Goal: Information Seeking & Learning: Learn about a topic

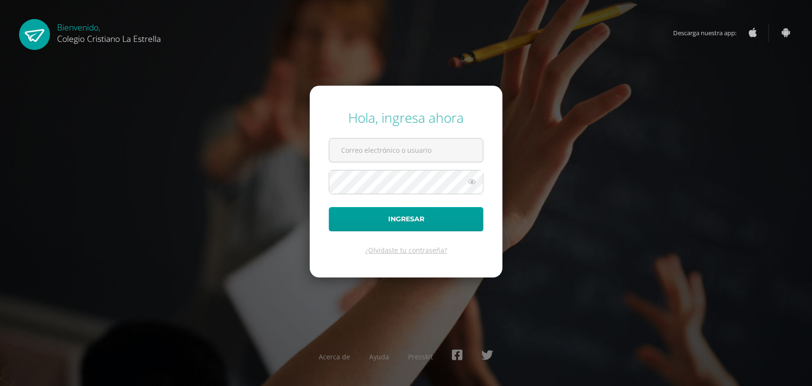
type input "[EMAIL_ADDRESS][DOMAIN_NAME]"
drag, startPoint x: 0, startPoint y: 0, endPoint x: 398, endPoint y: 210, distance: 450.2
click at [398, 210] on button "Ingresar" at bounding box center [406, 219] width 155 height 24
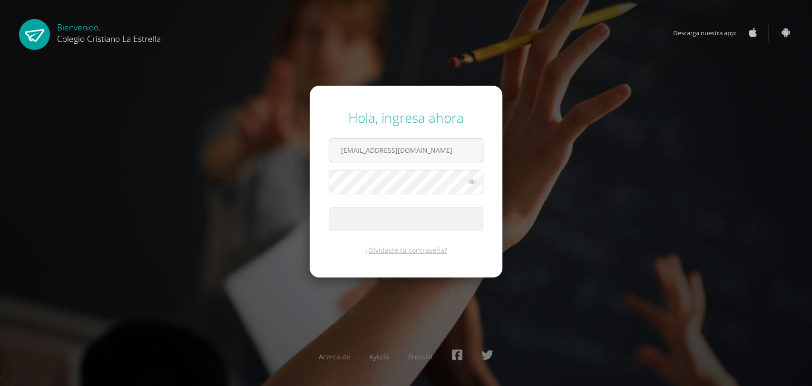
click at [397, 207] on button "Ingresar" at bounding box center [406, 219] width 155 height 24
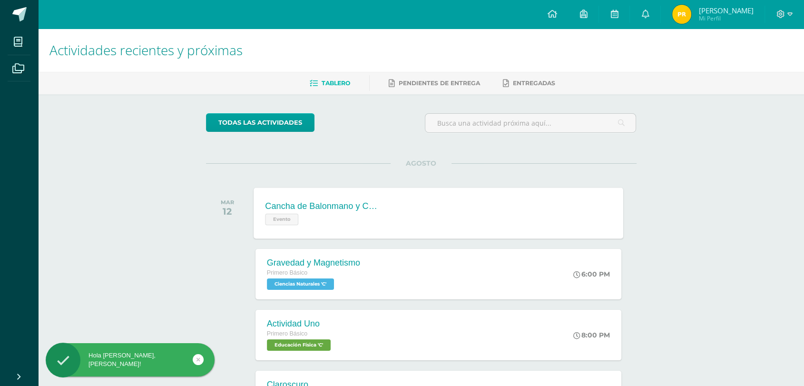
click at [386, 216] on div "Cancha de Balonmano y Contenido Evento" at bounding box center [323, 212] width 138 height 51
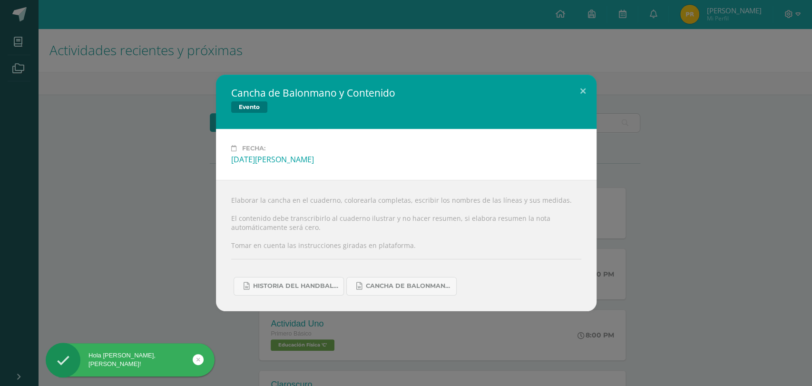
click at [274, 274] on div "Historia del handball.docx Cancha de Balonmano.docx" at bounding box center [406, 282] width 350 height 26
click at [277, 278] on link "Historia del handball.docx" at bounding box center [289, 286] width 110 height 19
click at [437, 290] on span "Cancha de Balonmano.docx" at bounding box center [409, 286] width 86 height 8
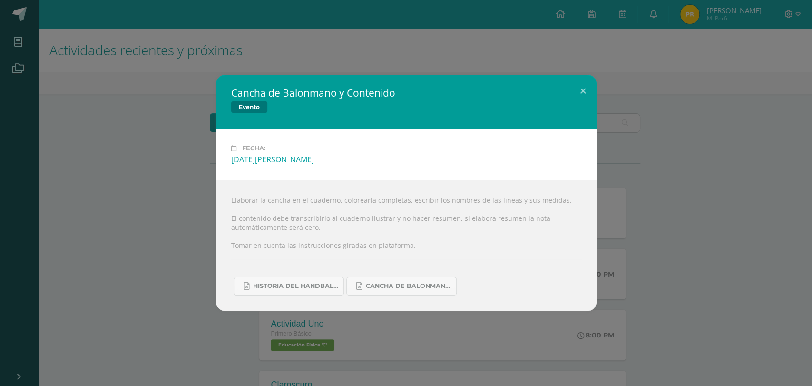
click at [726, 136] on div "Cancha de Balonmano y Contenido Evento Fecha: Martes 12 de Agosto Elaborar la c…" at bounding box center [406, 193] width 804 height 236
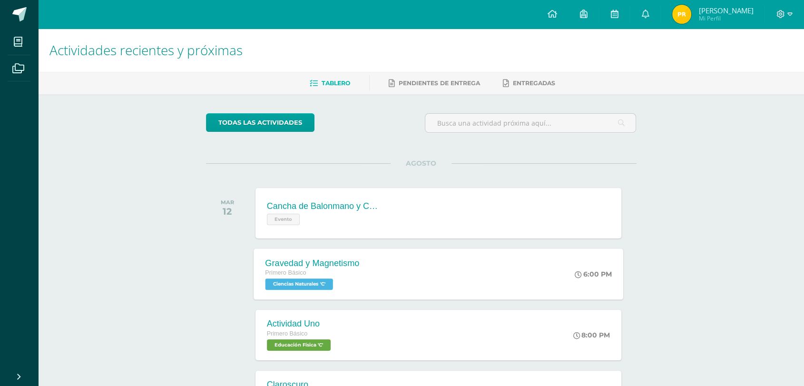
click at [322, 272] on div "Primero Básico" at bounding box center [312, 273] width 94 height 10
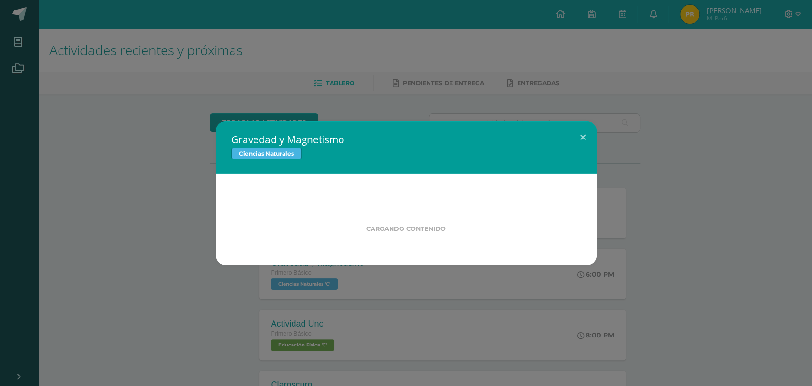
click at [105, 273] on div "Gravedad y Magnetismo Ciencias Naturales Cargando contenido Loading..." at bounding box center [406, 193] width 812 height 386
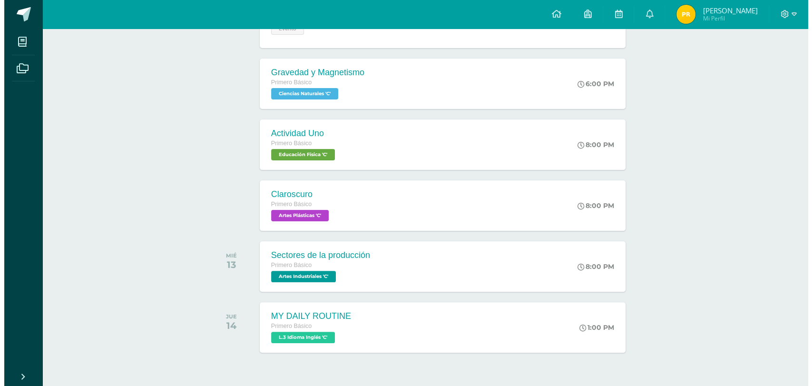
scroll to position [211, 0]
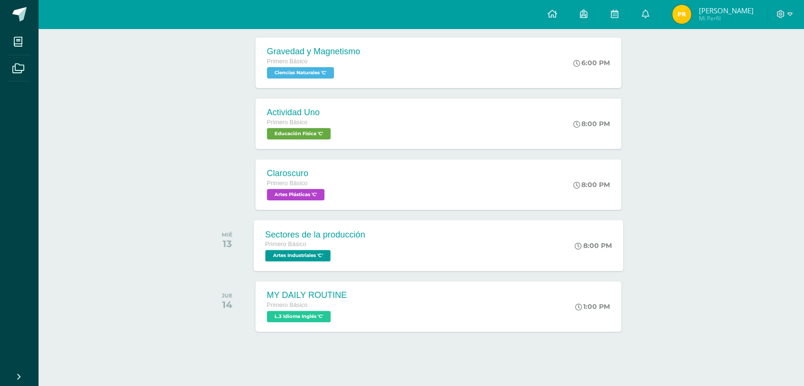
click at [308, 239] on div "Primero Básico" at bounding box center [315, 244] width 100 height 10
